Goal: Task Accomplishment & Management: Complete application form

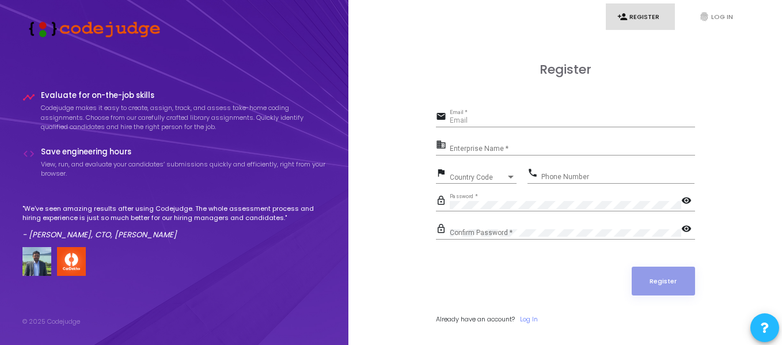
type input "[PERSON_NAME][EMAIL_ADDRESS][DOMAIN_NAME]"
click at [687, 199] on mat-icon "visibility" at bounding box center [688, 202] width 14 height 14
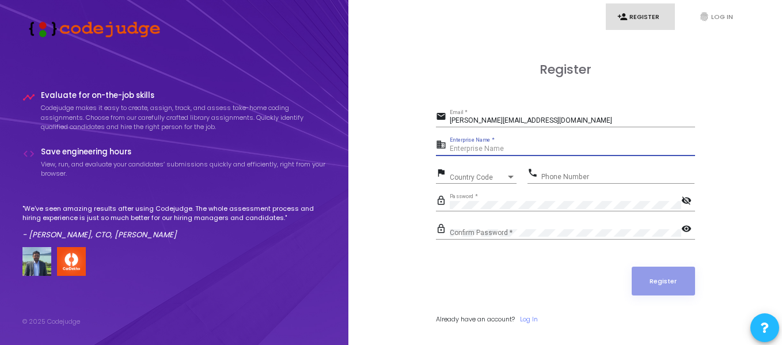
click at [490, 149] on input "Enterprise Name *" at bounding box center [572, 149] width 245 height 8
type input "Net Connect Global"
drag, startPoint x: 482, startPoint y: 184, endPoint x: 500, endPoint y: 176, distance: 20.1
click at [500, 176] on div "flag Country Code Country Code" at bounding box center [476, 178] width 81 height 26
click at [500, 176] on div "Country Code" at bounding box center [478, 177] width 56 height 7
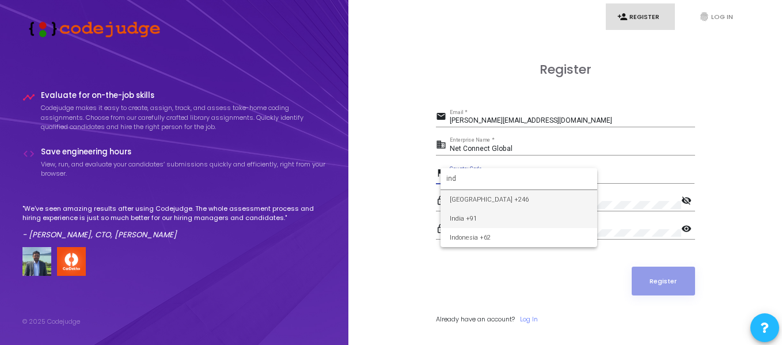
type input "ind"
click at [486, 215] on span "India +91" at bounding box center [519, 218] width 138 height 19
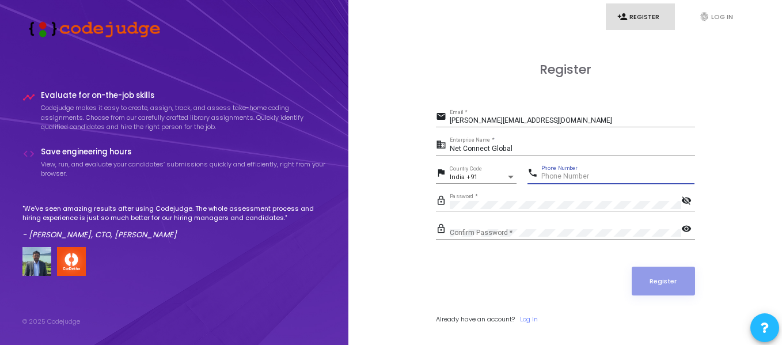
click at [565, 176] on input "Phone Number" at bounding box center [617, 177] width 153 height 8
type input "9769660260"
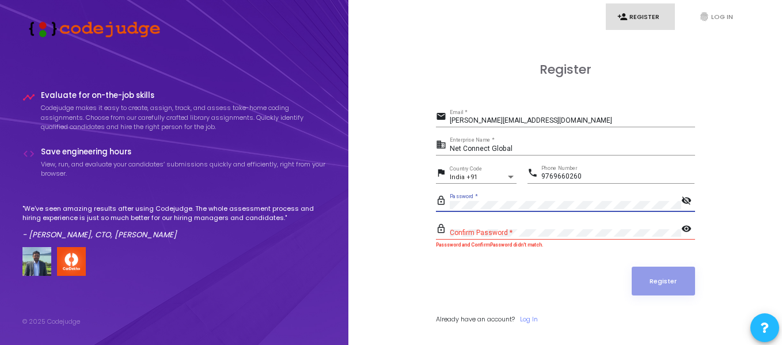
click at [446, 208] on div "lock_outline Password * visibility_off" at bounding box center [565, 202] width 259 height 18
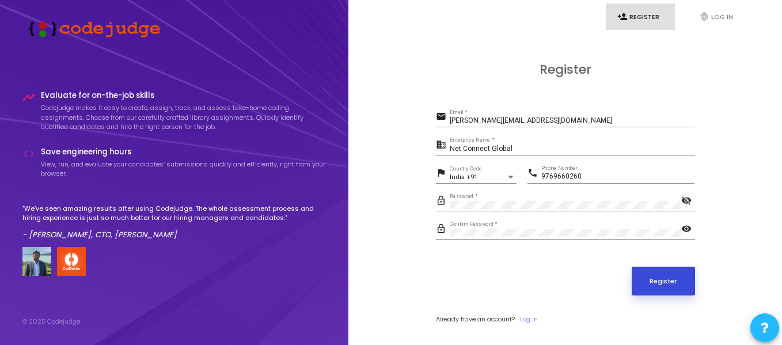
click at [684, 288] on button "Register" at bounding box center [663, 281] width 63 height 29
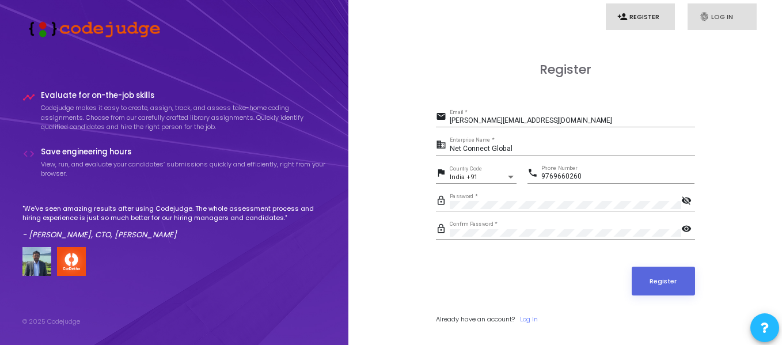
click at [709, 27] on link "fingerprint Log In" at bounding box center [721, 16] width 69 height 27
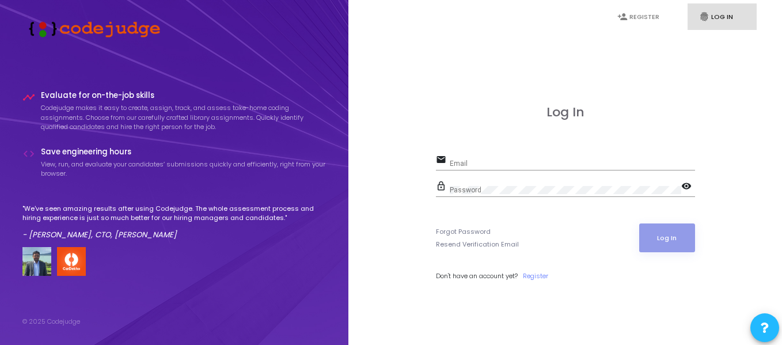
type input "[PERSON_NAME][EMAIL_ADDRESS][DOMAIN_NAME]"
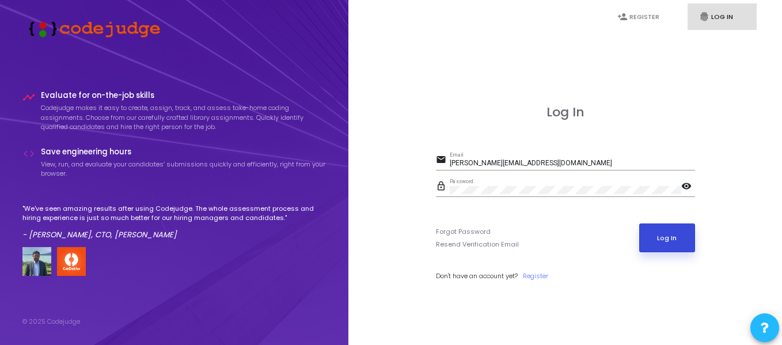
click at [653, 242] on button "Log In" at bounding box center [667, 237] width 56 height 29
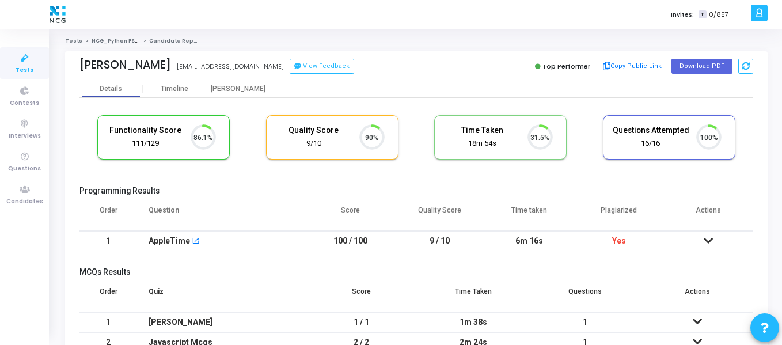
scroll to position [24, 29]
click at [24, 189] on icon at bounding box center [25, 189] width 24 height 14
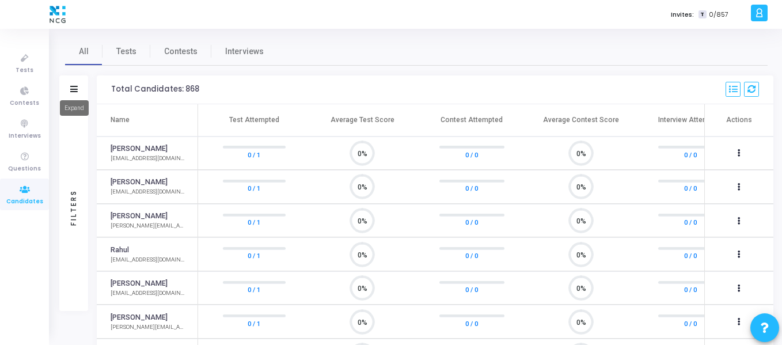
click at [70, 90] on icon at bounding box center [73, 89] width 7 height 6
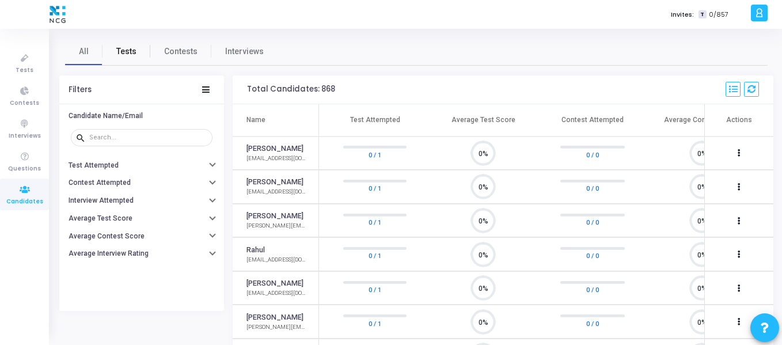
click at [129, 50] on span "Tests" at bounding box center [126, 51] width 20 height 12
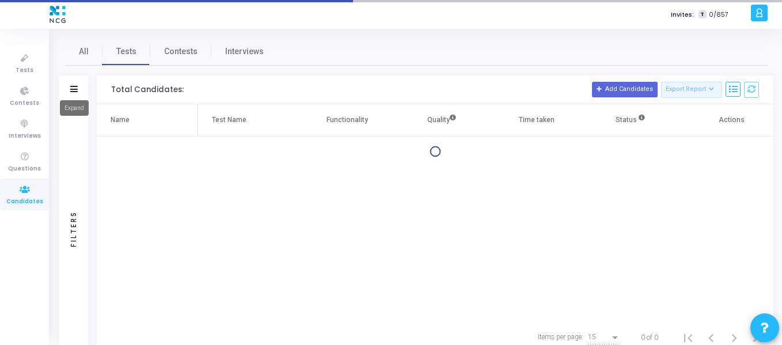
click at [73, 92] on icon at bounding box center [73, 89] width 7 height 6
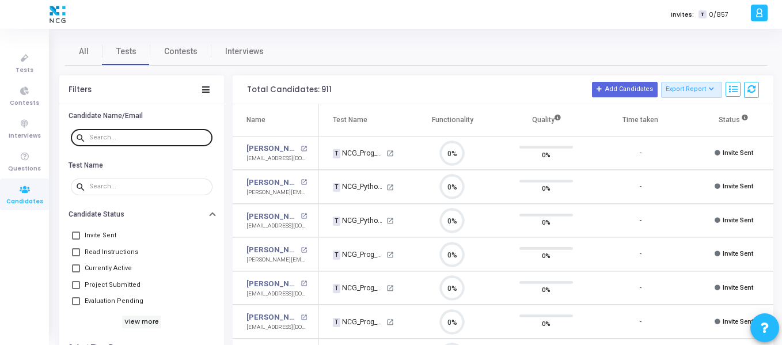
click at [119, 141] on div at bounding box center [148, 137] width 119 height 18
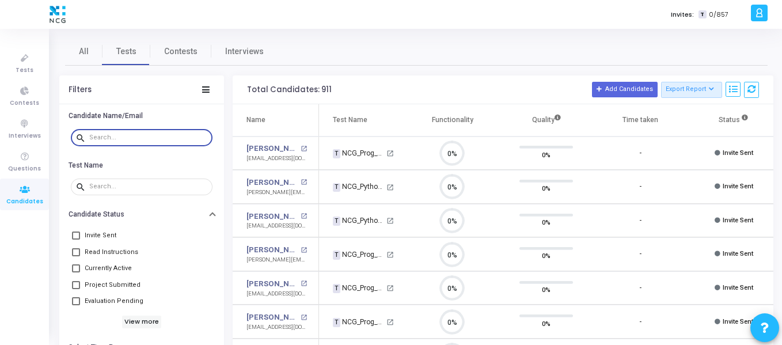
paste input "@smriticode05"
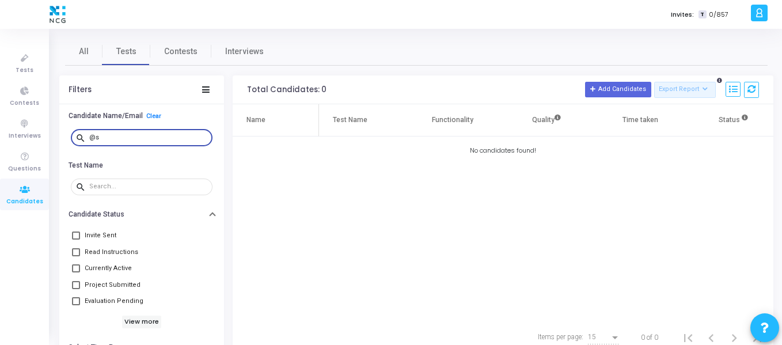
type input "@"
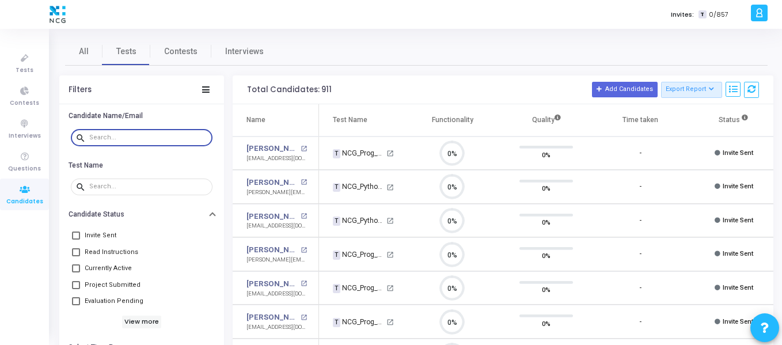
paste input "[EMAIL_ADDRESS][DOMAIN_NAME]"
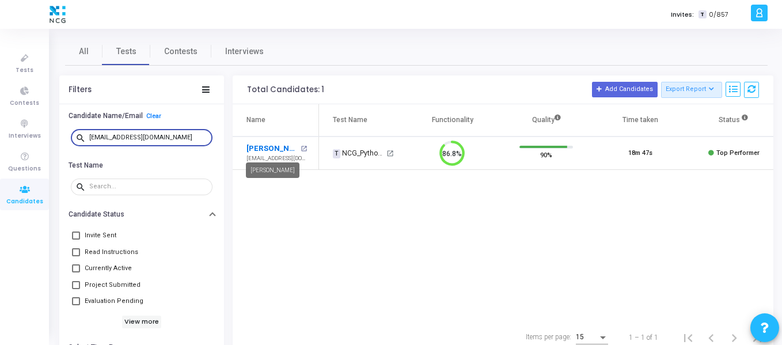
type input "[EMAIL_ADDRESS][DOMAIN_NAME]"
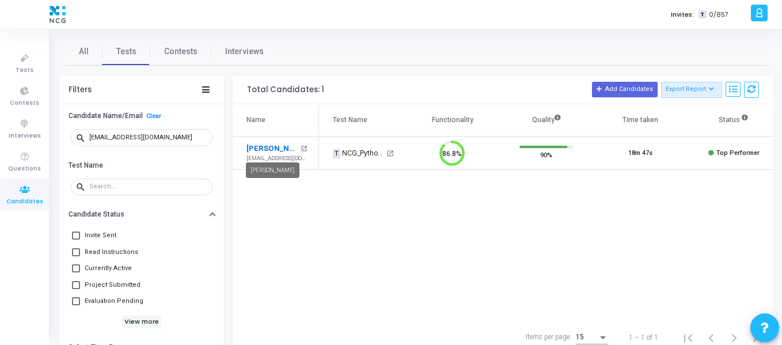
click at [272, 147] on link "[PERSON_NAME]" at bounding box center [271, 149] width 51 height 12
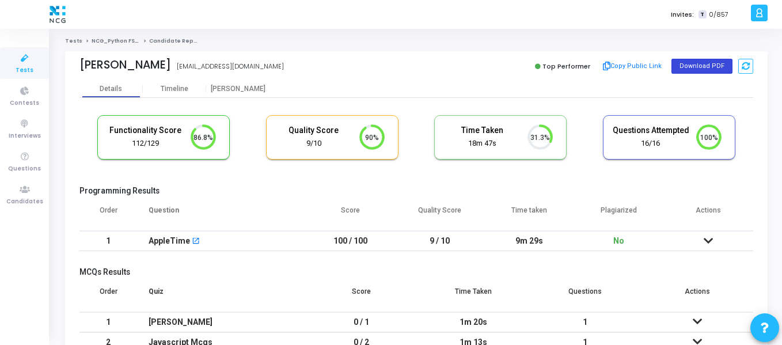
click at [684, 70] on button "Download PDF" at bounding box center [701, 66] width 61 height 15
click at [18, 193] on icon at bounding box center [25, 189] width 24 height 14
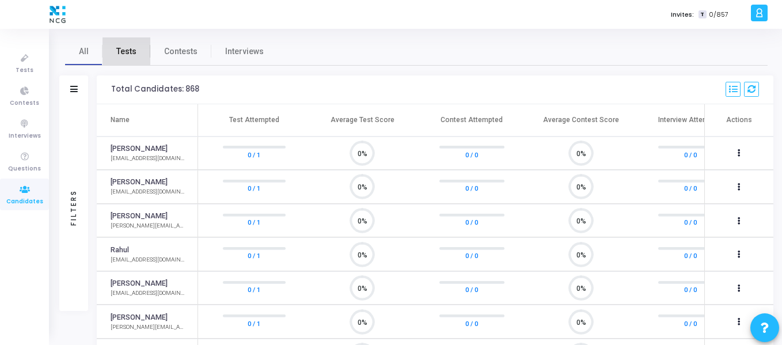
click at [127, 61] on link "Tests" at bounding box center [126, 51] width 48 height 28
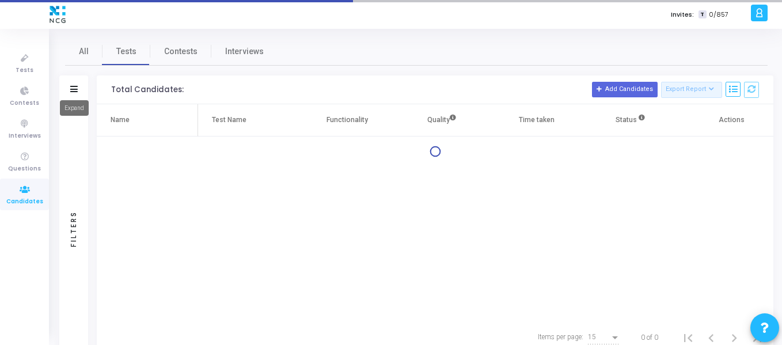
click at [77, 90] on icon at bounding box center [73, 89] width 7 height 6
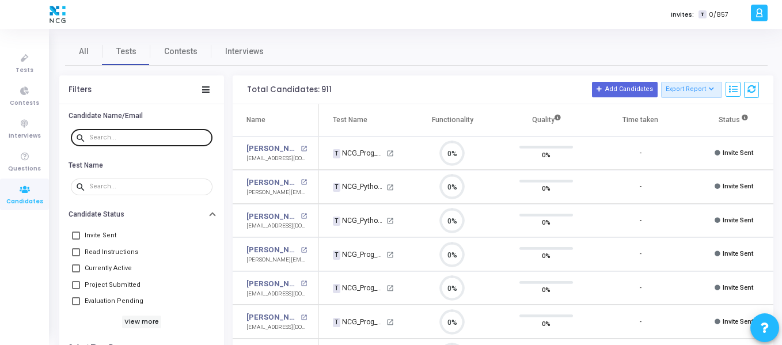
click at [106, 137] on input "text" at bounding box center [148, 137] width 119 height 7
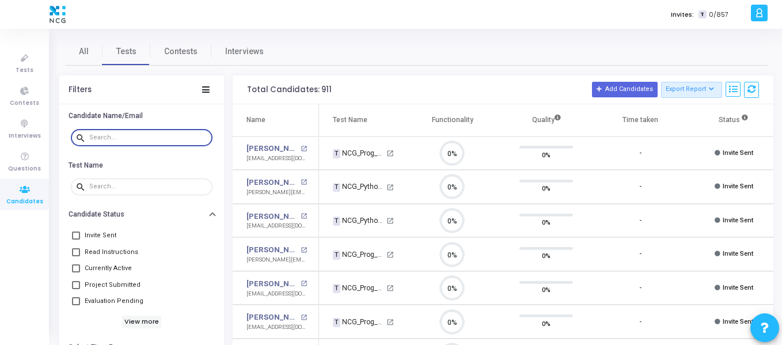
paste input "[EMAIL_ADDRESS][DOMAIN_NAME]"
type input "[EMAIL_ADDRESS][DOMAIN_NAME]"
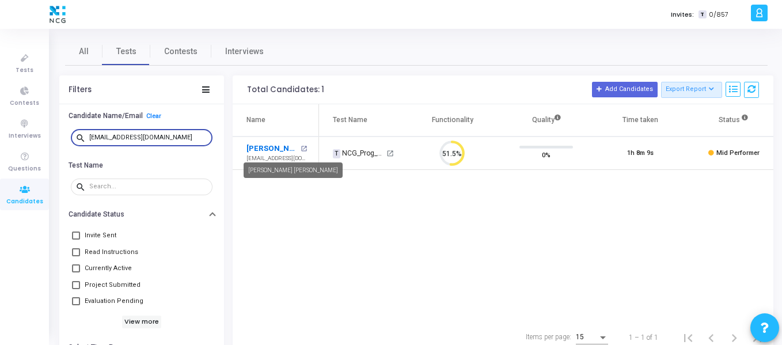
click at [276, 149] on link "[PERSON_NAME] [PERSON_NAME]" at bounding box center [271, 149] width 51 height 12
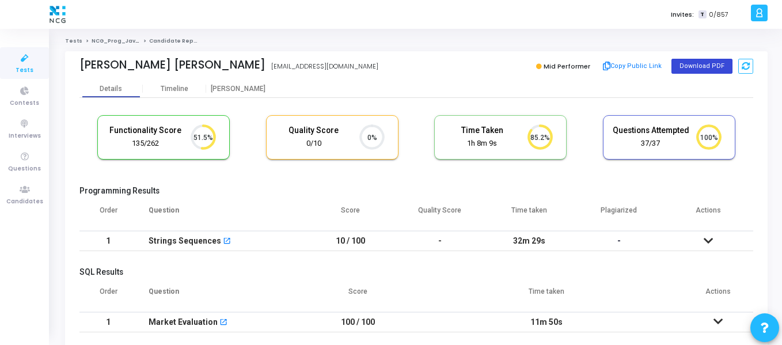
click at [678, 68] on button "Download PDF" at bounding box center [701, 66] width 61 height 15
